Goal: Task Accomplishment & Management: Use online tool/utility

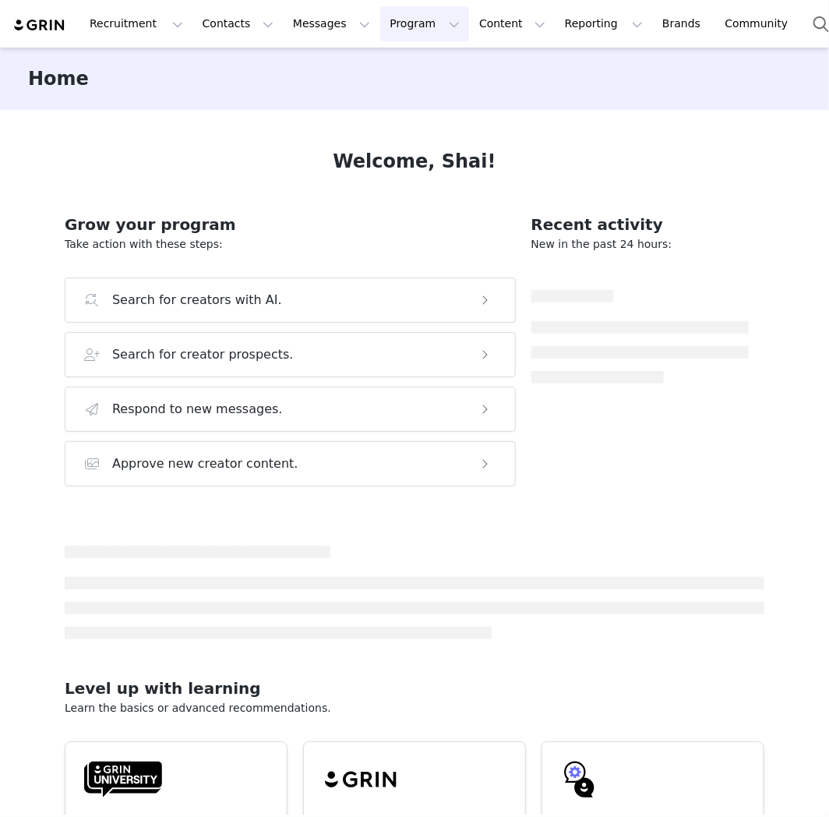
click at [395, 35] on button "Program Program" at bounding box center [424, 23] width 89 height 35
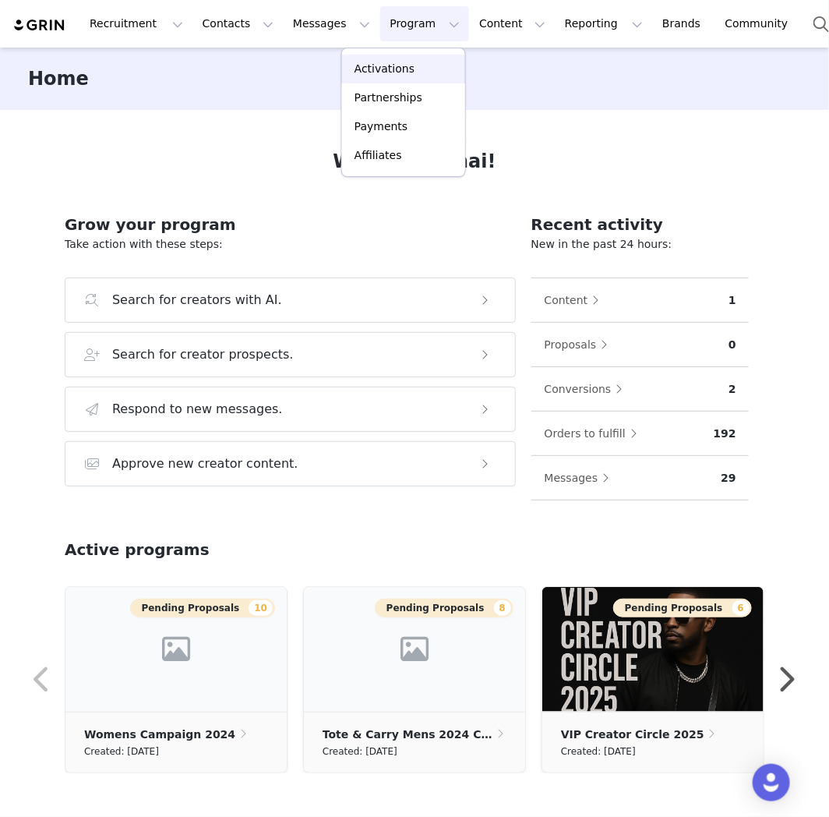
click at [423, 76] on div "Activations" at bounding box center [403, 69] width 104 height 16
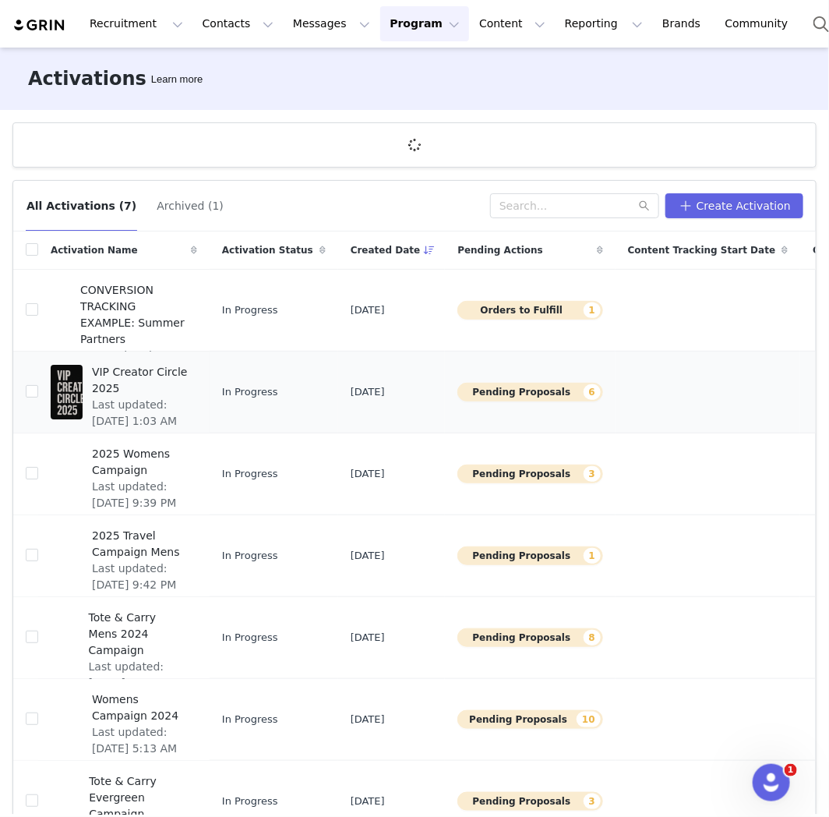
click at [168, 376] on span "VIP Creator Circle 2025" at bounding box center [140, 380] width 96 height 33
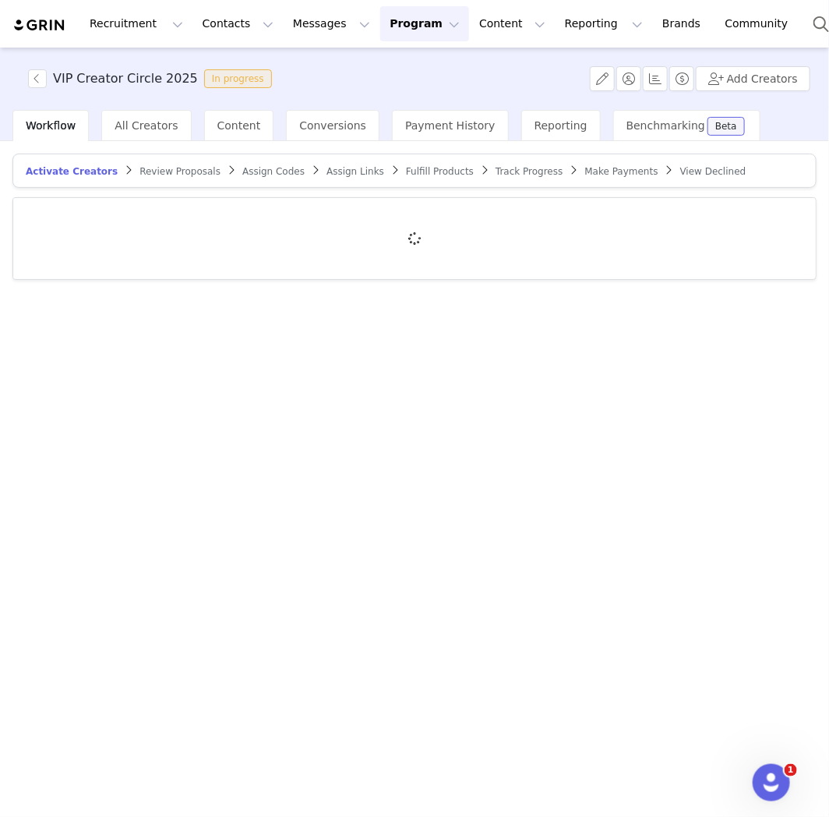
click at [140, 172] on span "Review Proposals" at bounding box center [180, 171] width 81 height 11
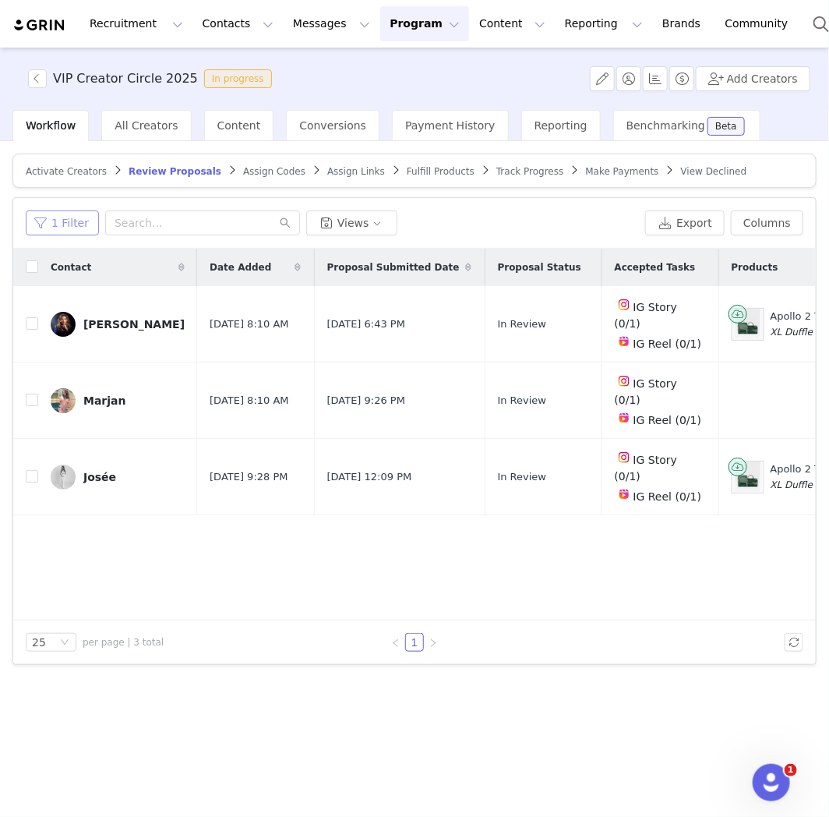
click at [55, 211] on button "1 Filter" at bounding box center [62, 222] width 73 height 25
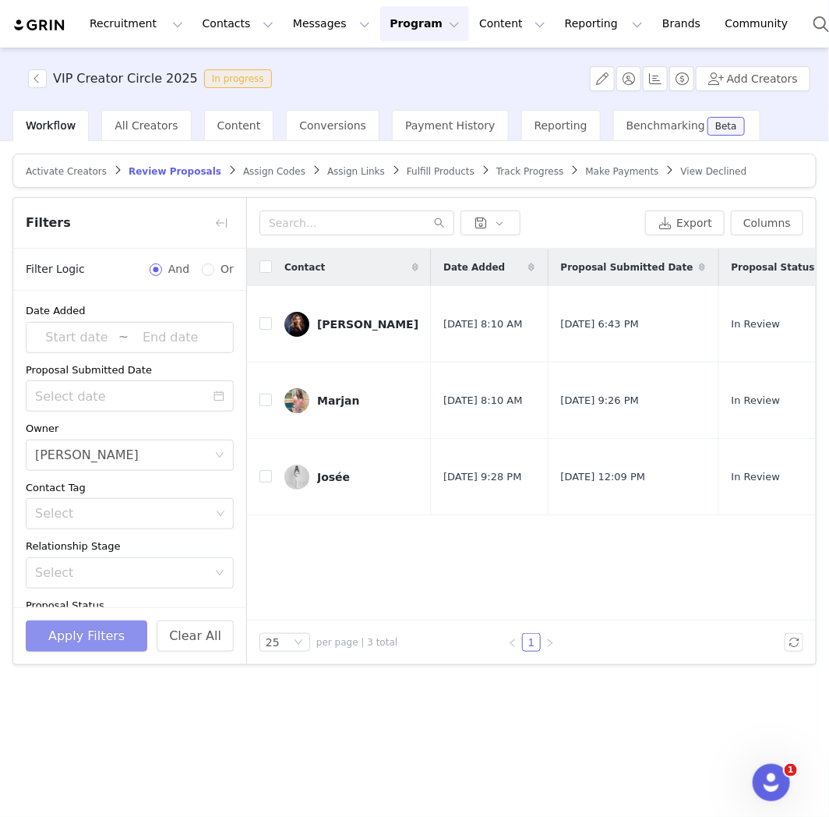
drag, startPoint x: 128, startPoint y: 634, endPoint x: 136, endPoint y: 609, distance: 26.1
click at [128, 634] on button "Apply Filters" at bounding box center [87, 635] width 122 height 31
click at [222, 228] on button "button" at bounding box center [221, 222] width 25 height 25
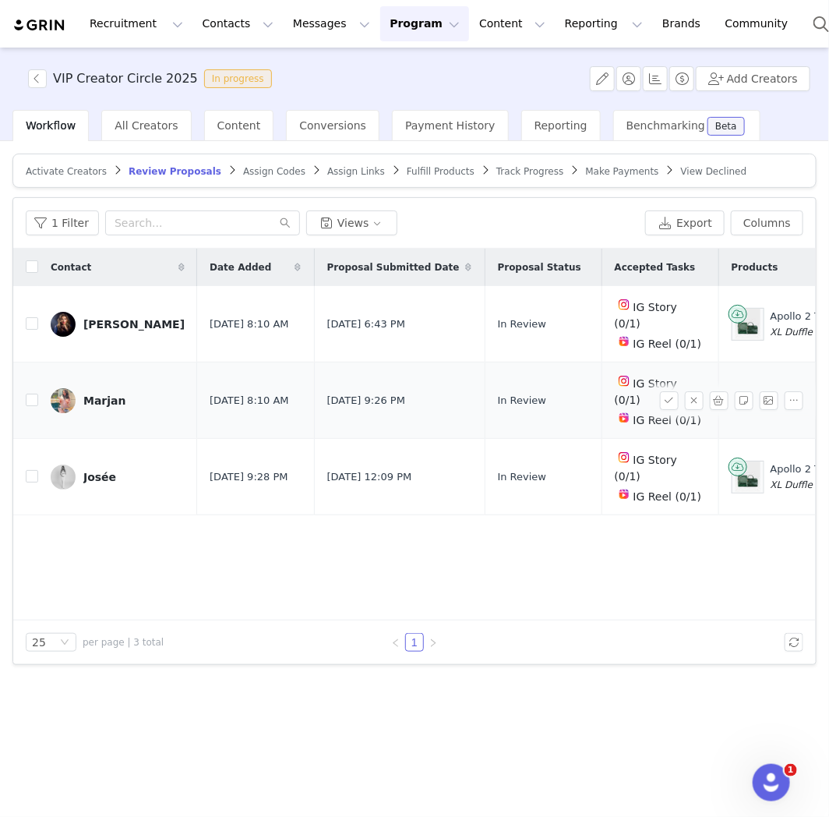
click at [97, 394] on div "Marjan" at bounding box center [104, 400] width 43 height 12
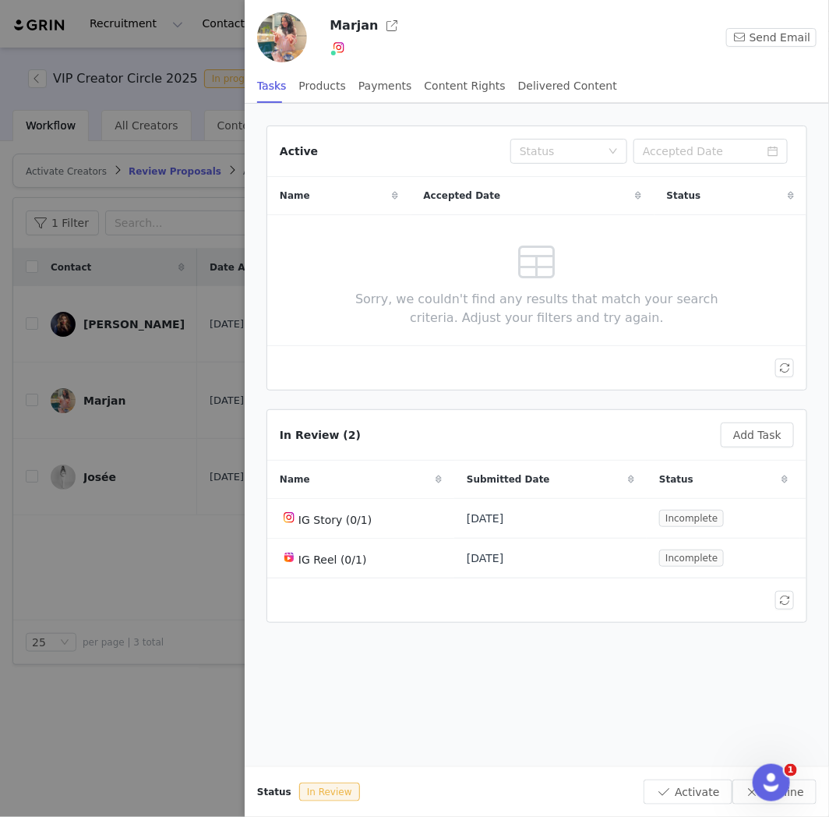
click at [198, 524] on div at bounding box center [414, 408] width 829 height 817
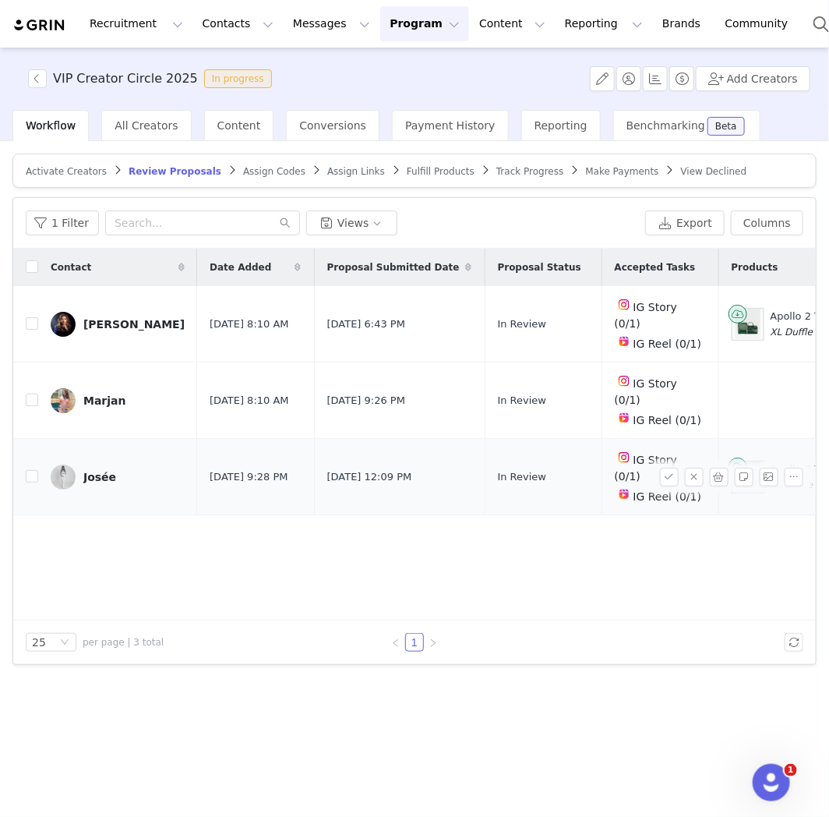
click at [91, 471] on div "Josée" at bounding box center [99, 477] width 33 height 12
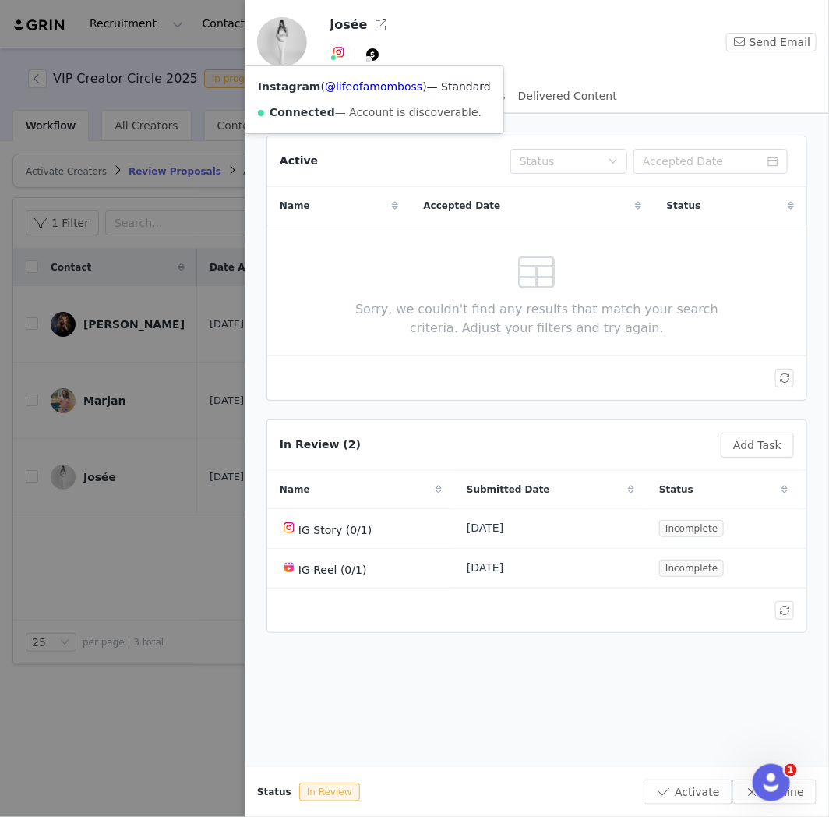
click at [340, 57] on img at bounding box center [339, 52] width 12 height 12
click at [344, 83] on link "@lifeofamomboss" at bounding box center [373, 86] width 97 height 12
click at [96, 379] on div at bounding box center [414, 408] width 829 height 817
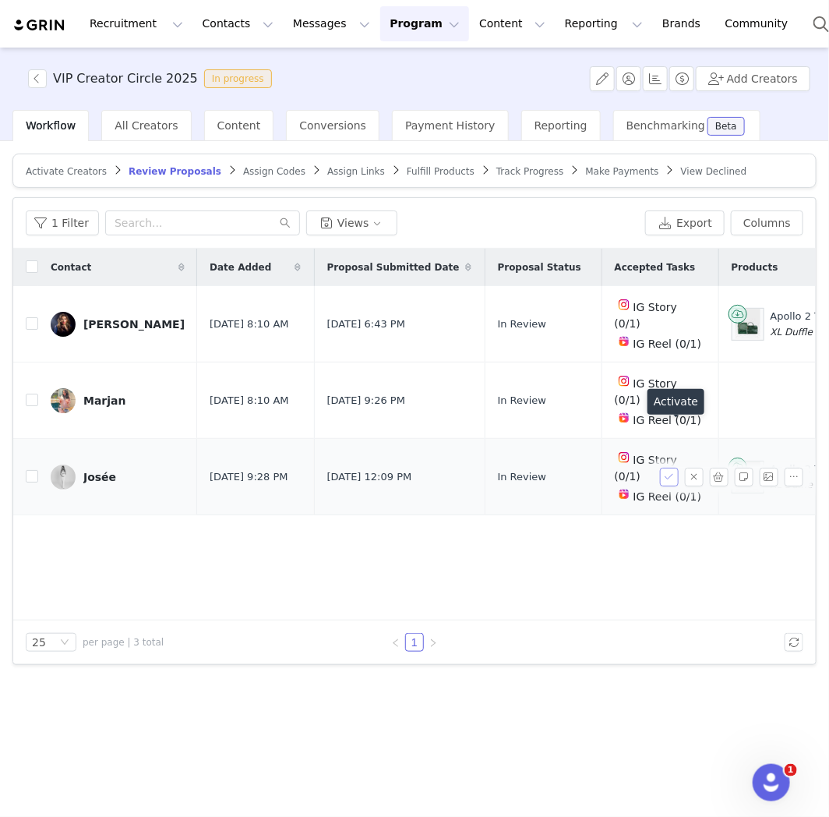
click at [669, 468] on button "button" at bounding box center [669, 477] width 19 height 19
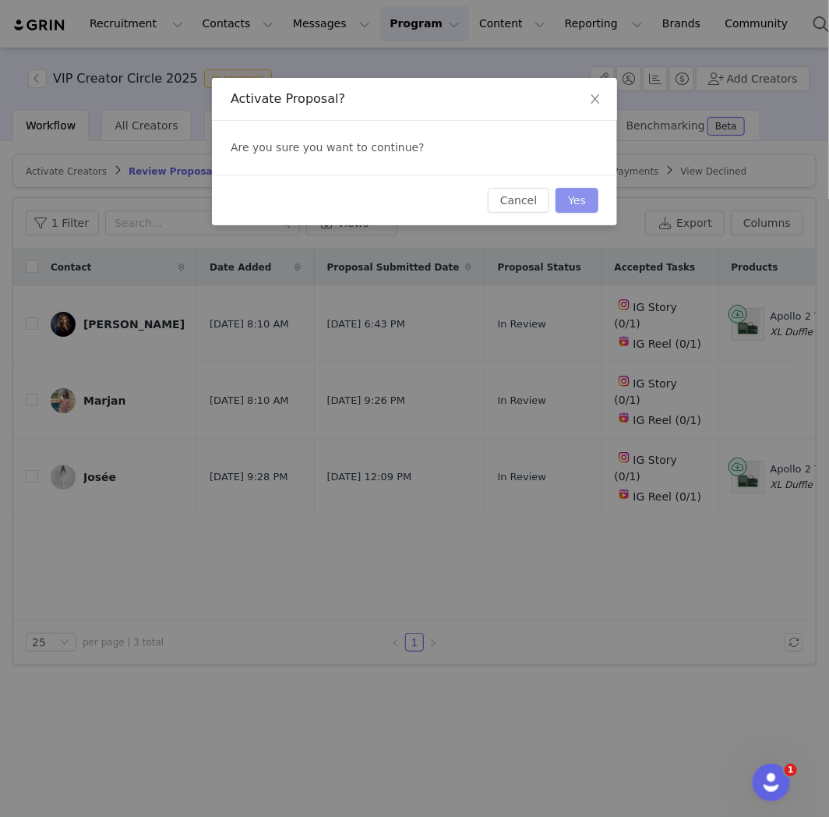
drag, startPoint x: 580, startPoint y: 207, endPoint x: 580, endPoint y: 28, distance: 179.3
click at [580, 200] on button "Yes" at bounding box center [577, 200] width 43 height 25
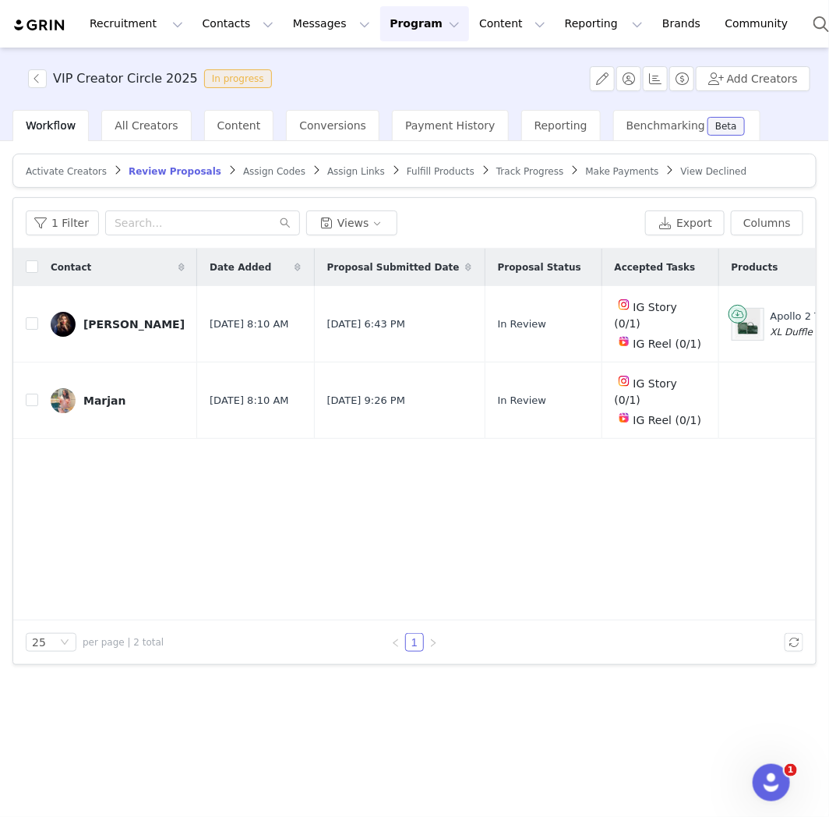
click at [243, 173] on span "Assign Codes" at bounding box center [274, 171] width 62 height 11
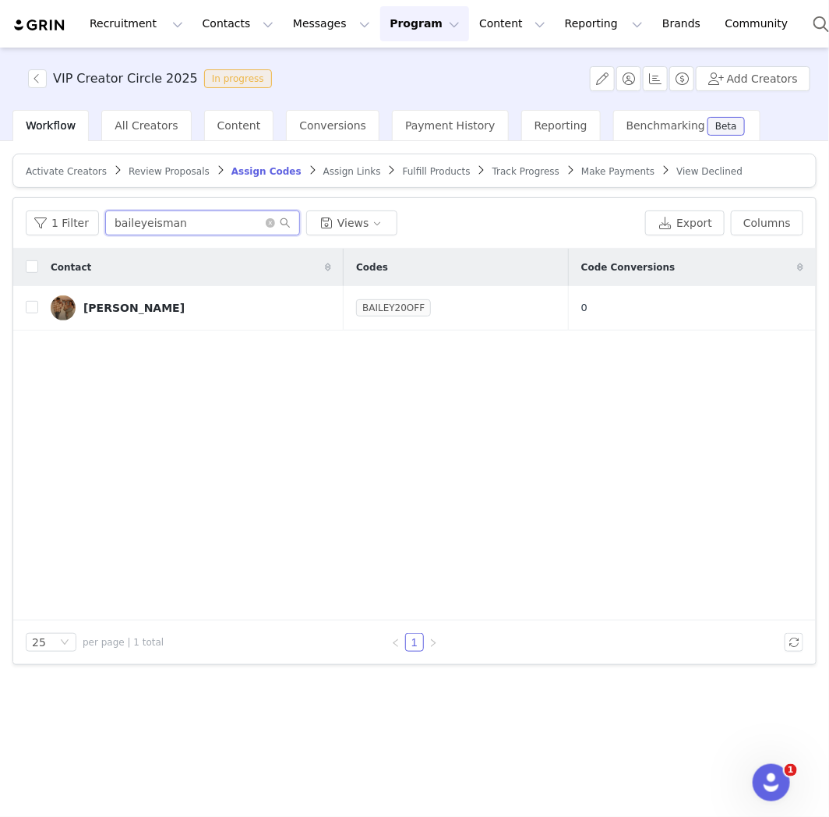
click at [196, 226] on input "baileyeisman" at bounding box center [202, 222] width 195 height 25
paste input "lifeofamomboss"
type input "lifeofamomboss"
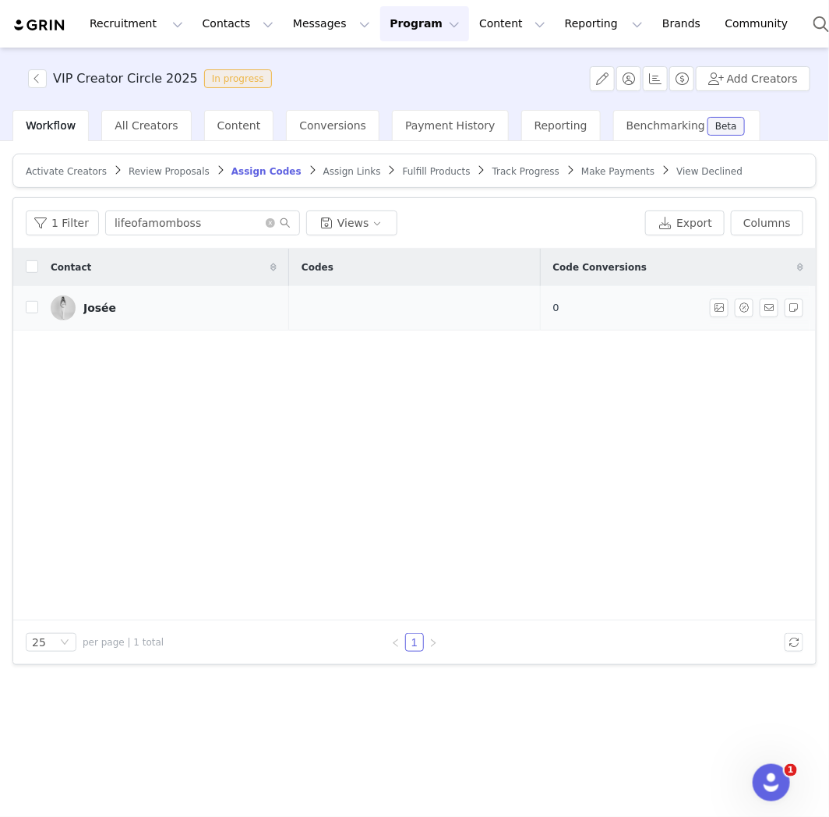
click at [386, 306] on td at bounding box center [414, 308] width 251 height 44
click at [30, 307] on input "checkbox" at bounding box center [32, 307] width 12 height 12
checkbox input "true"
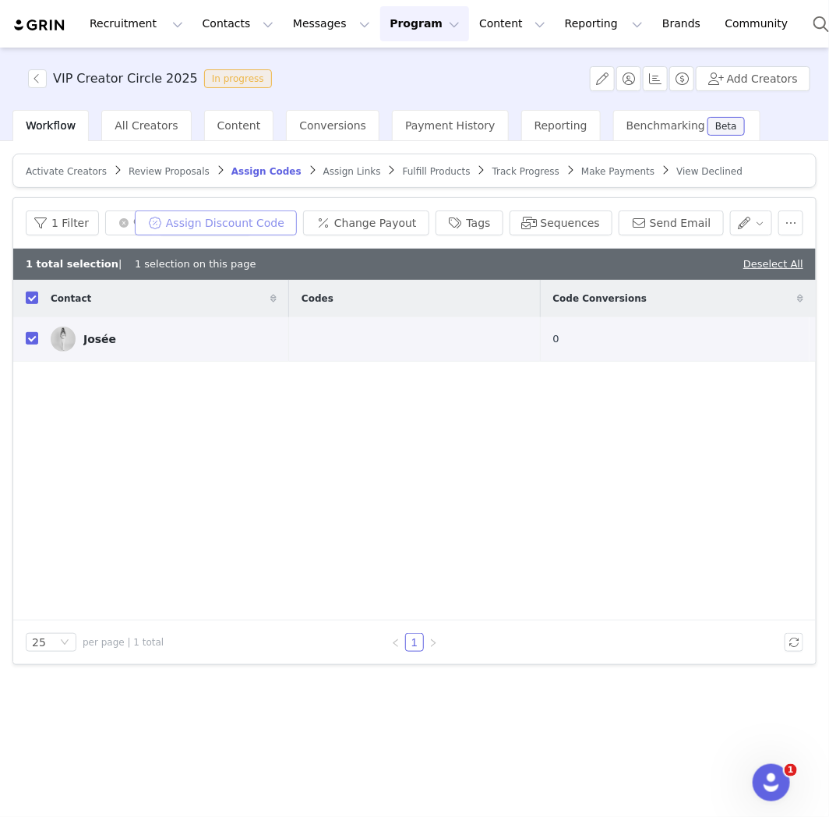
click at [227, 228] on button "Assign Discount Code" at bounding box center [216, 222] width 162 height 25
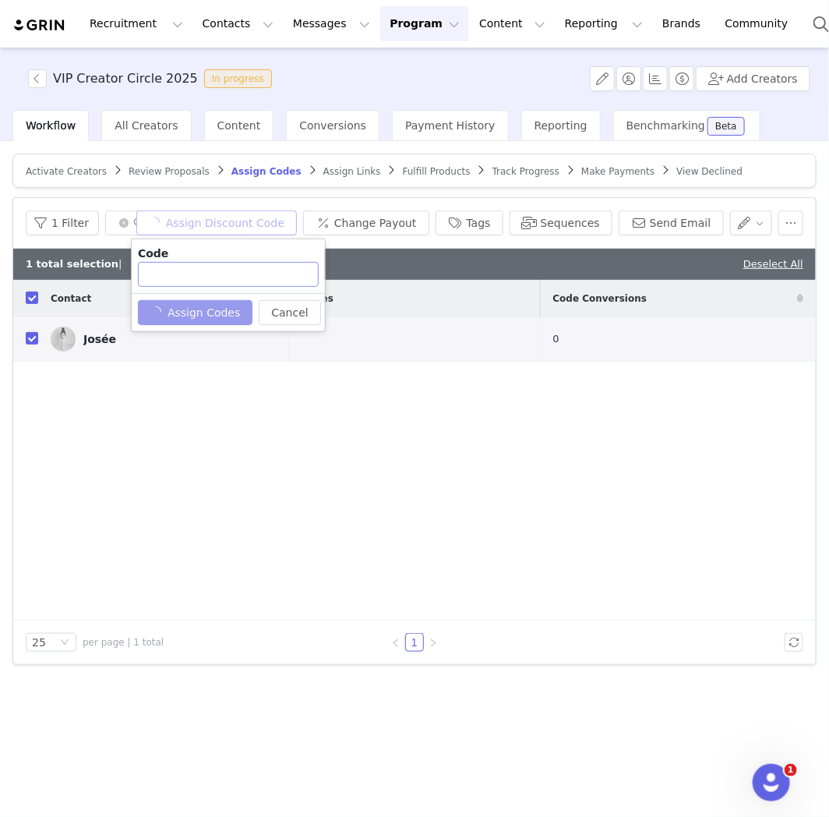
type input "JOSÉE20OFF"
click at [213, 313] on button "Assign Codes" at bounding box center [186, 312] width 97 height 25
click at [228, 278] on input "JOSÉE20OFF" at bounding box center [228, 274] width 181 height 25
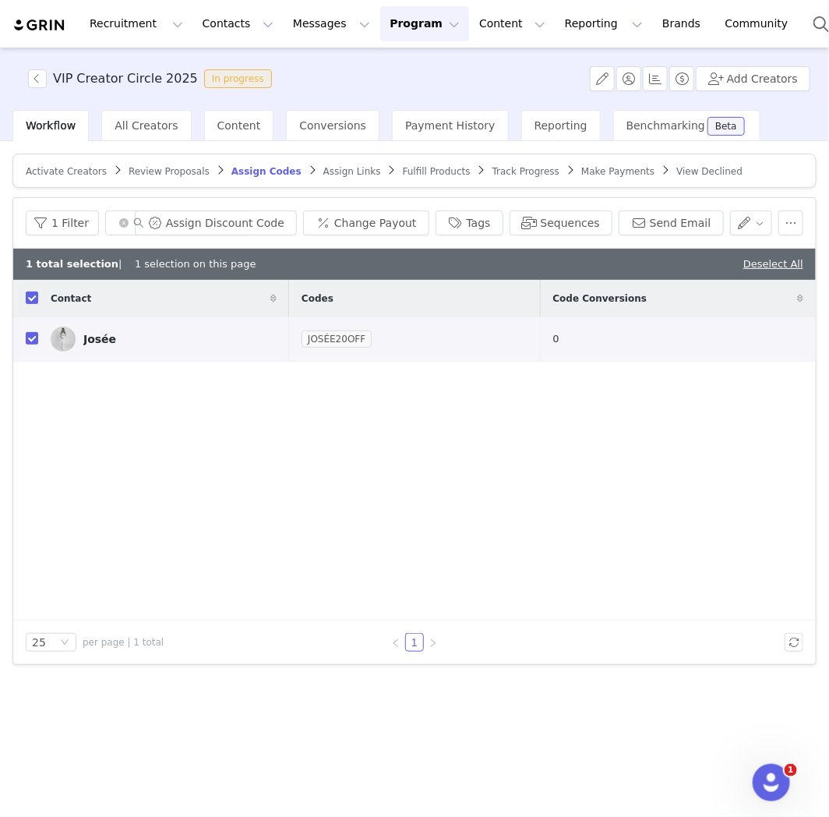
click at [323, 173] on span "Assign Links" at bounding box center [352, 171] width 58 height 11
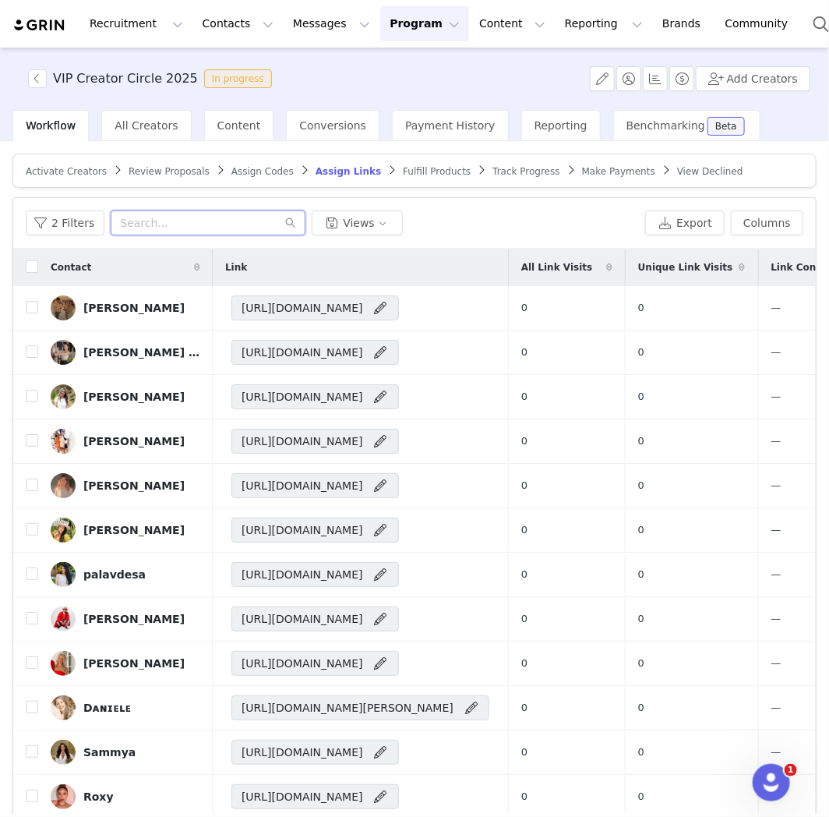
click at [239, 224] on input "text" at bounding box center [208, 222] width 195 height 25
paste input "JOSÉE20OFF"
type input "JOSÉE20OFF"
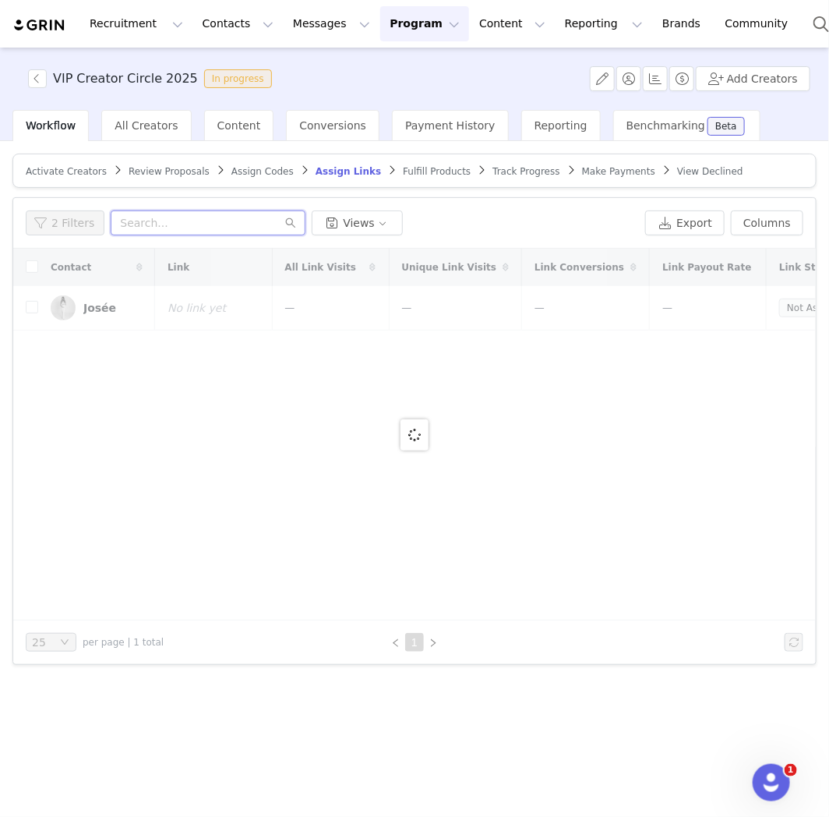
paste input "JOSÉE20OFF"
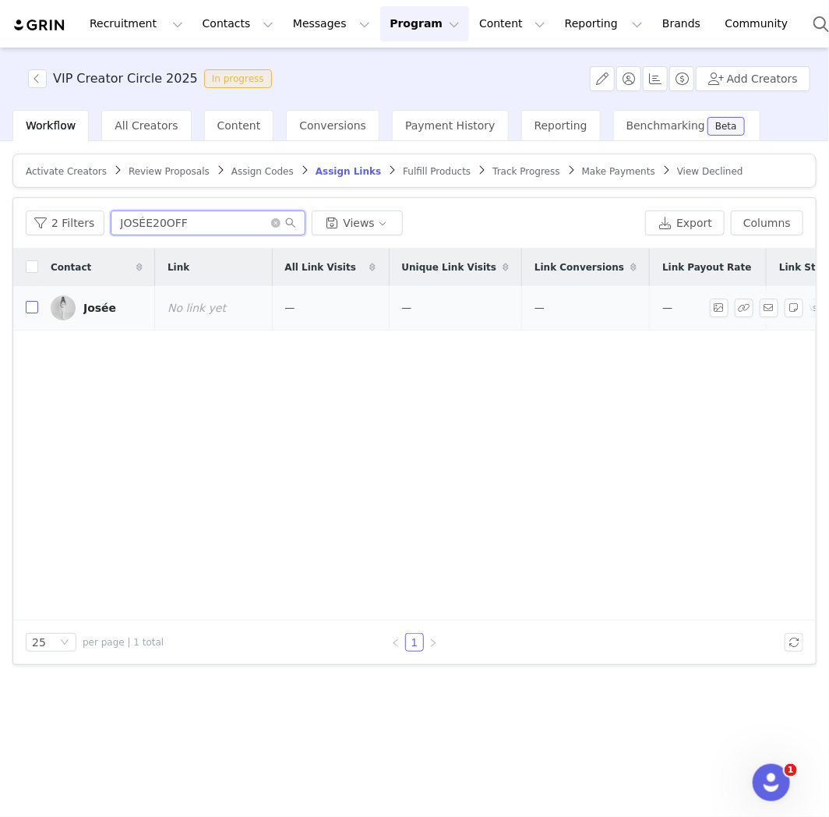
type input "JOSÉE20OFF"
click at [33, 306] on input "checkbox" at bounding box center [32, 307] width 12 height 12
checkbox input "true"
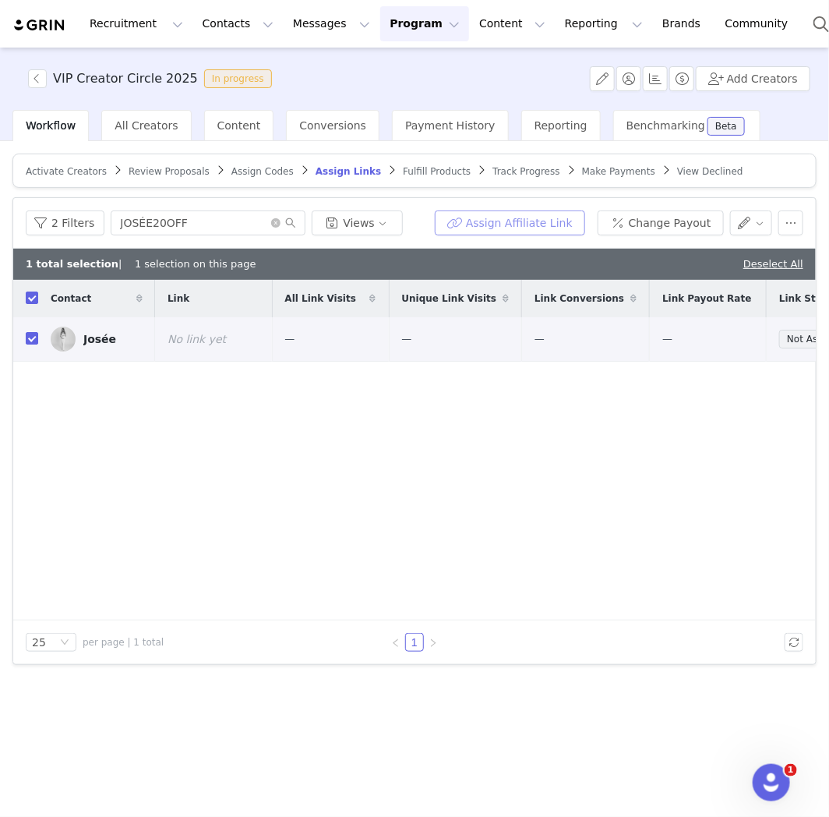
click at [524, 235] on button "Assign Affiliate Link" at bounding box center [510, 222] width 150 height 25
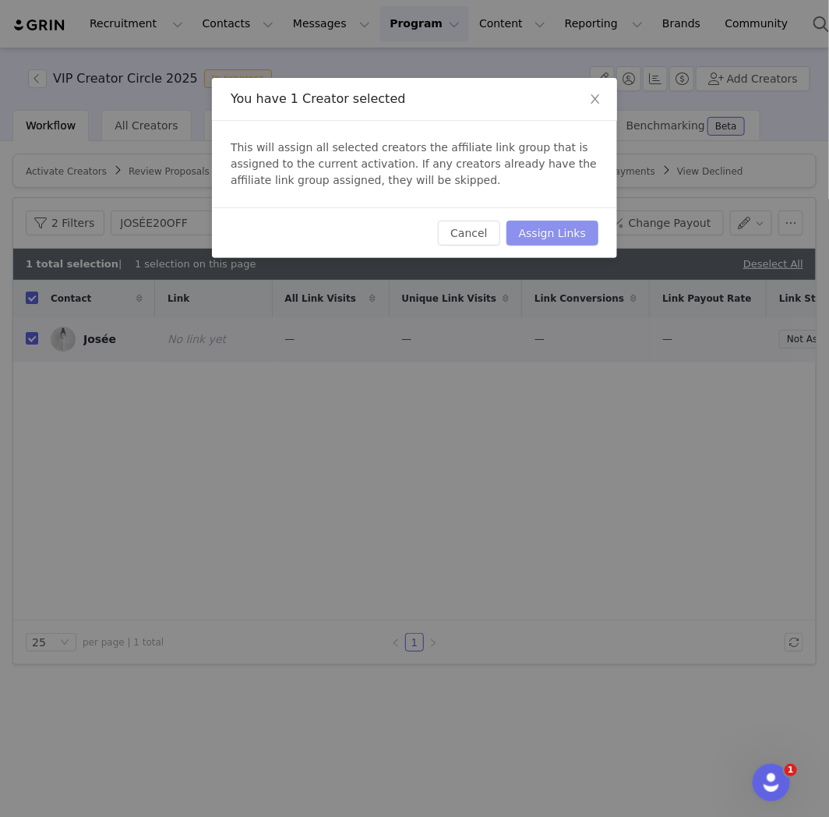
click at [518, 235] on button "Assign Links" at bounding box center [553, 233] width 92 height 25
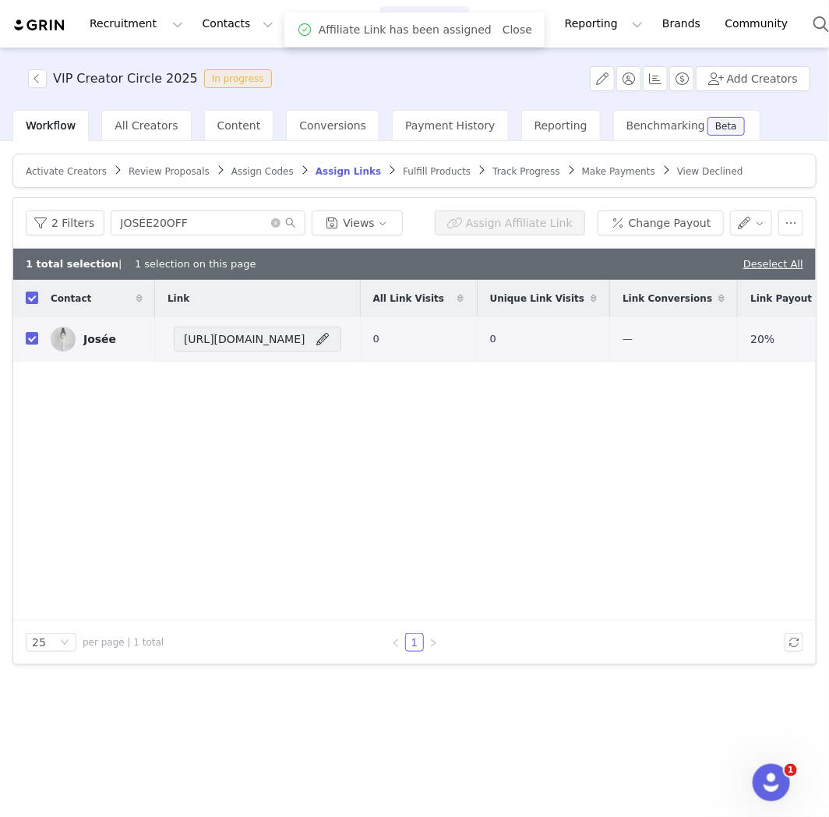
click at [403, 166] on span "Fulfill Products" at bounding box center [437, 171] width 68 height 11
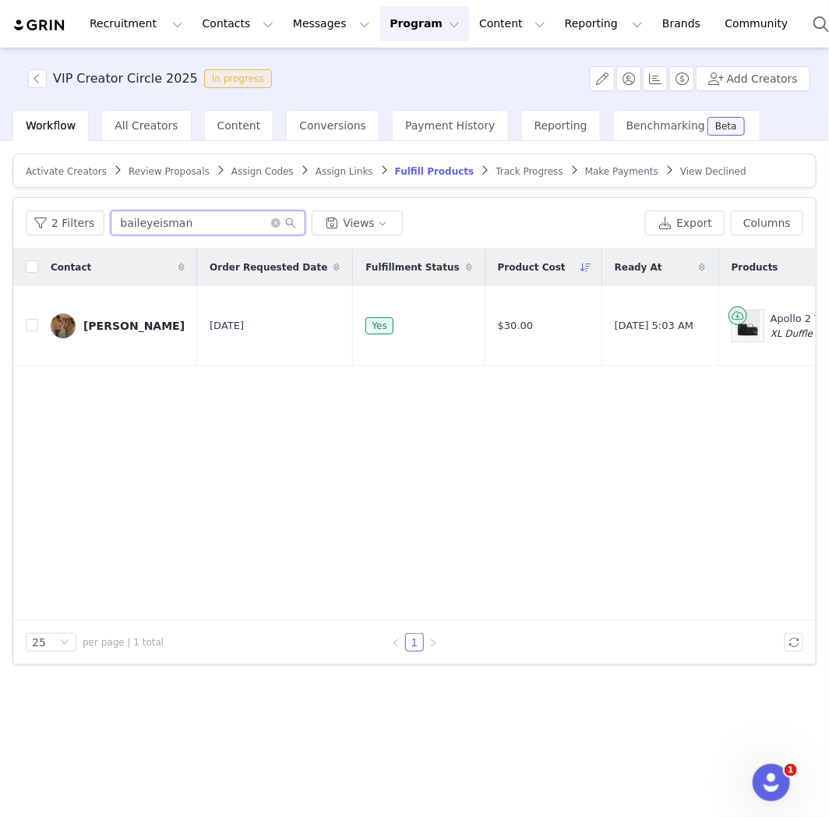
click at [178, 217] on input "baileyeisman" at bounding box center [208, 222] width 195 height 25
paste input "JOSÉE20OFF"
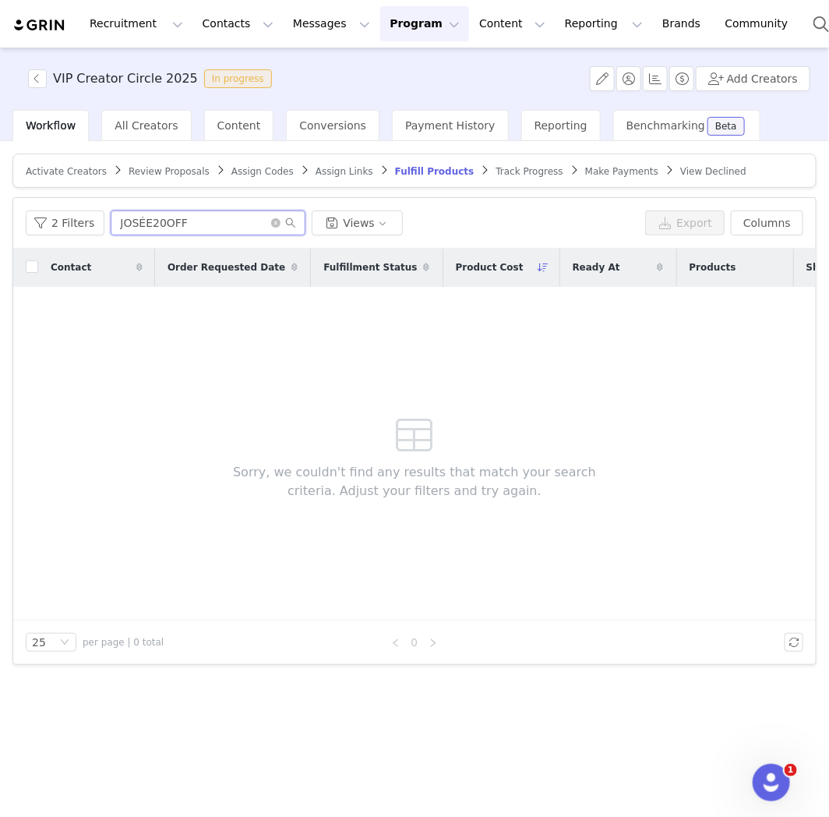
drag, startPoint x: 151, startPoint y: 223, endPoint x: 246, endPoint y: 222, distance: 95.1
click at [232, 222] on input "JOSÉE20OFF" at bounding box center [208, 222] width 195 height 25
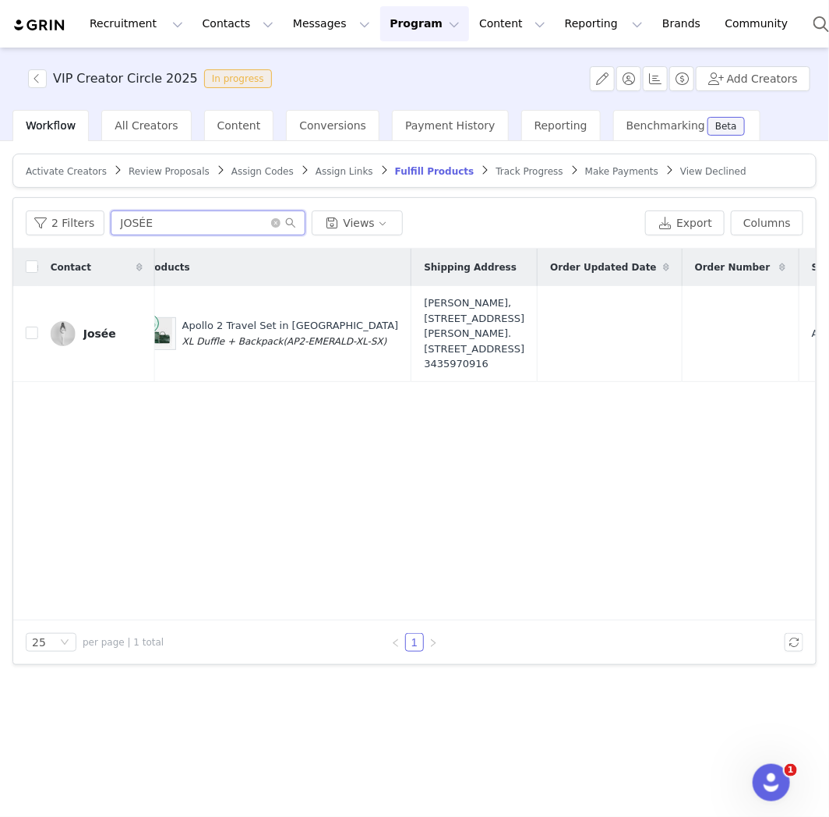
scroll to position [0, 543]
type input "JOSÉE"
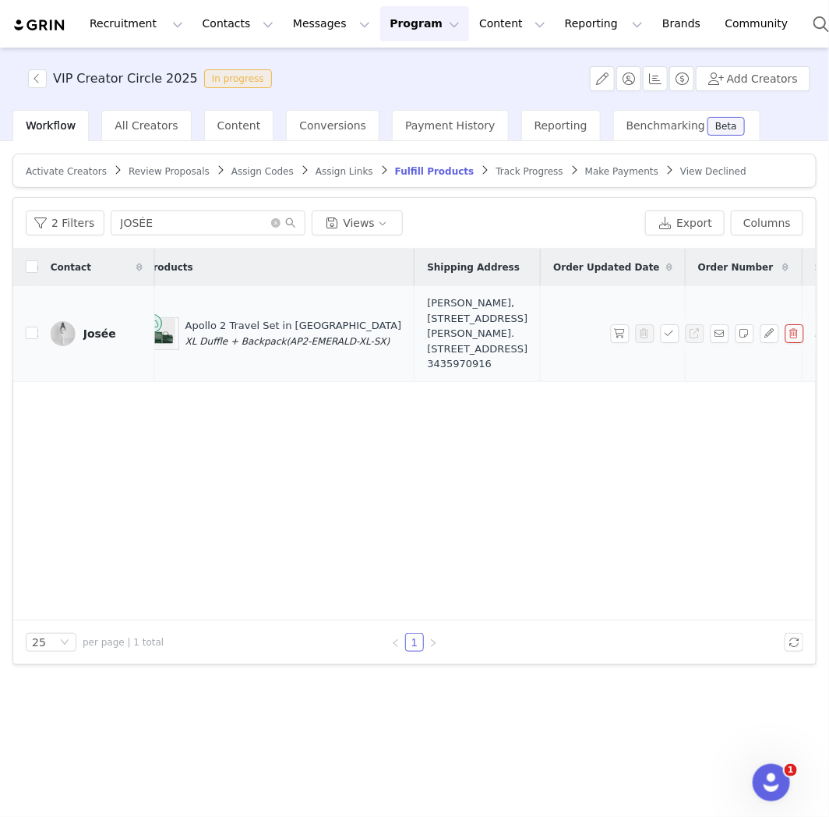
click at [27, 330] on td at bounding box center [25, 333] width 25 height 95
click at [34, 337] on input "checkbox" at bounding box center [32, 333] width 12 height 12
checkbox input "true"
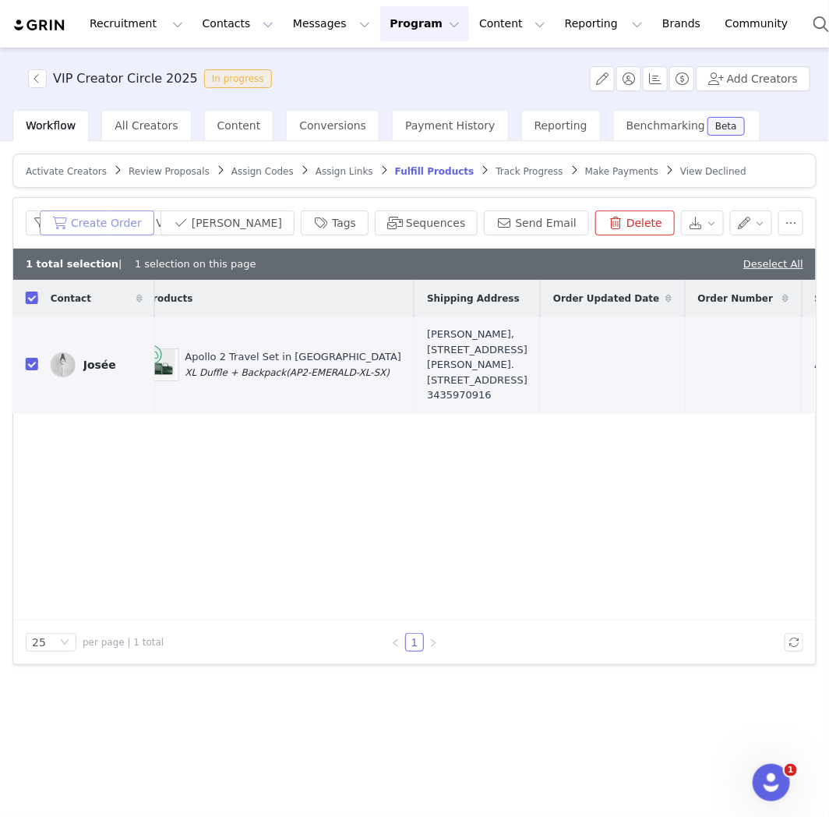
click at [154, 226] on button "Create Order" at bounding box center [97, 222] width 115 height 25
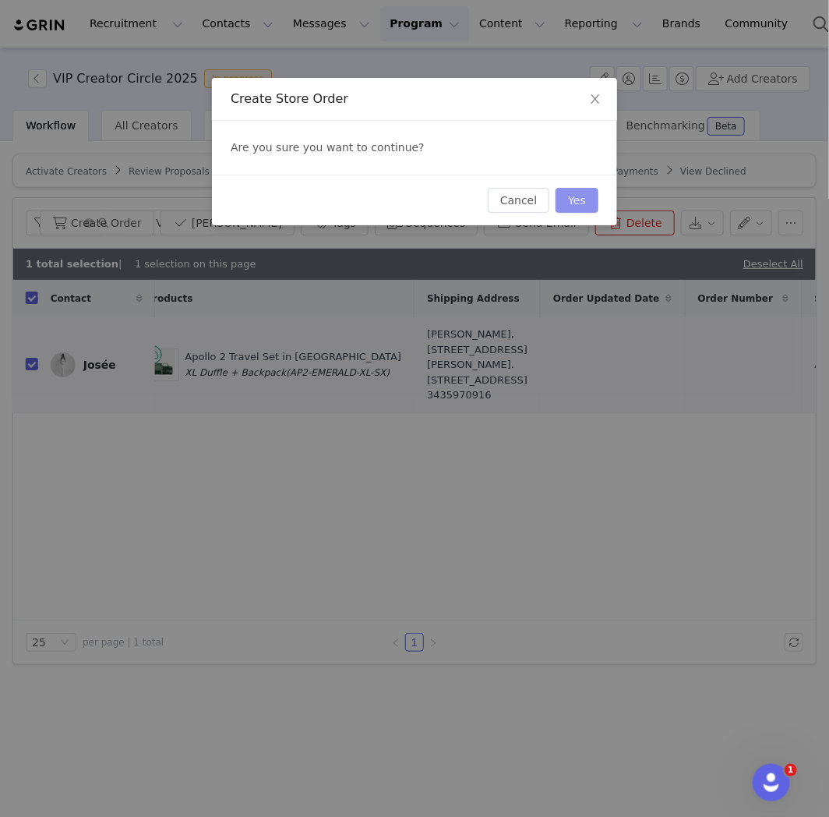
click at [594, 200] on button "Yes" at bounding box center [577, 200] width 43 height 25
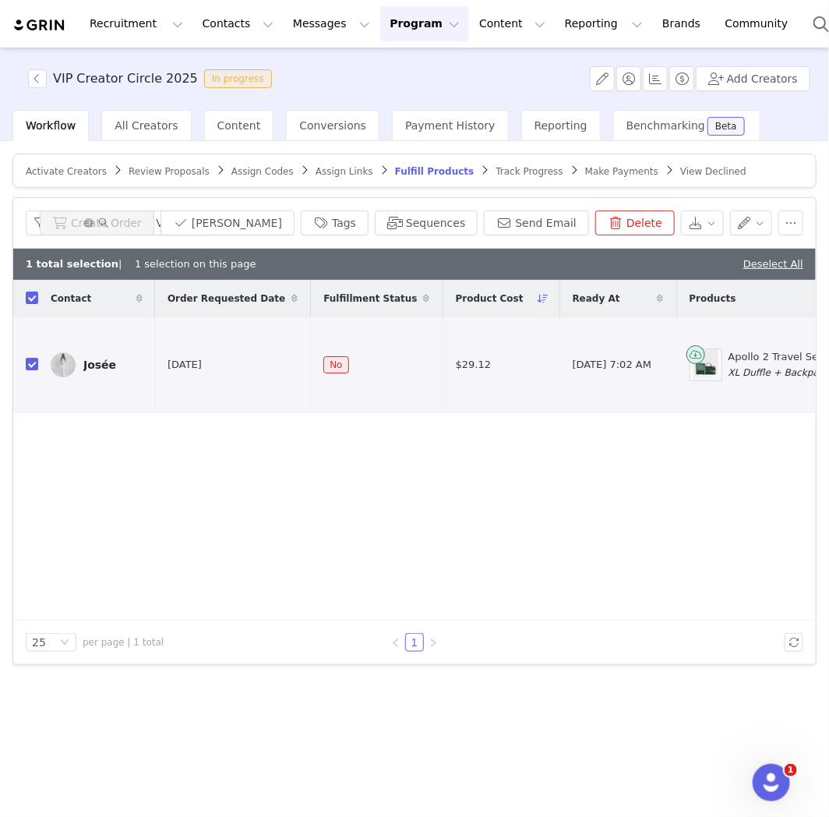
scroll to position [0, 684]
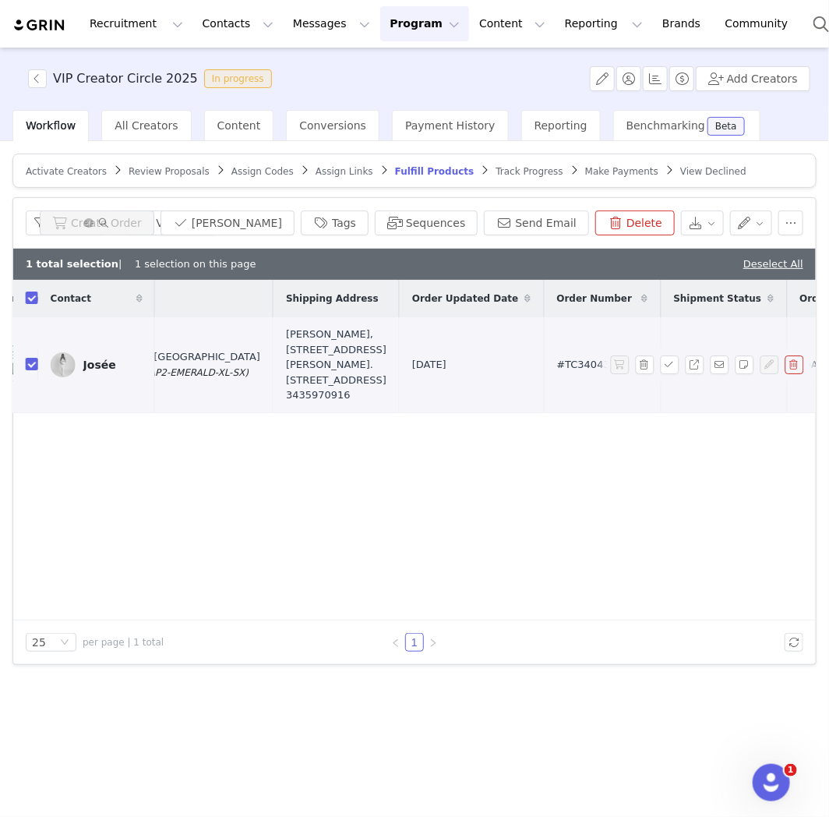
click at [544, 356] on td "#TC340434" at bounding box center [602, 364] width 117 height 95
copy span "#TC340434"
